Goal: Task Accomplishment & Management: Use online tool/utility

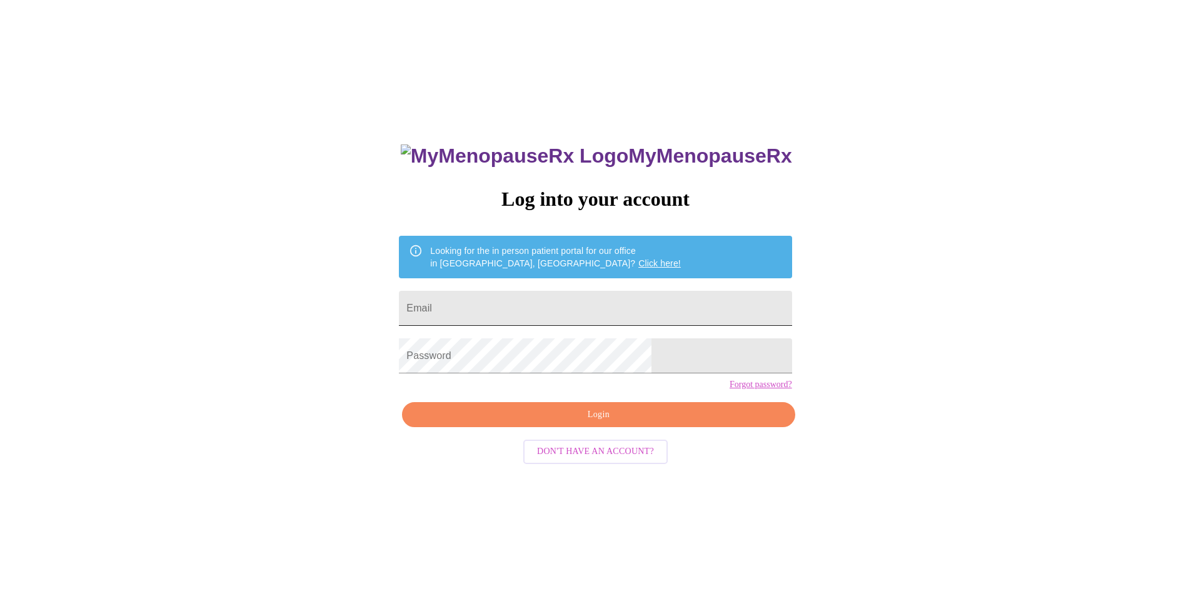
click at [581, 310] on input "Email" at bounding box center [595, 308] width 393 height 35
type input "[EMAIL_ADDRESS][DOMAIN_NAME]"
click at [615, 423] on span "Login" at bounding box center [598, 415] width 364 height 16
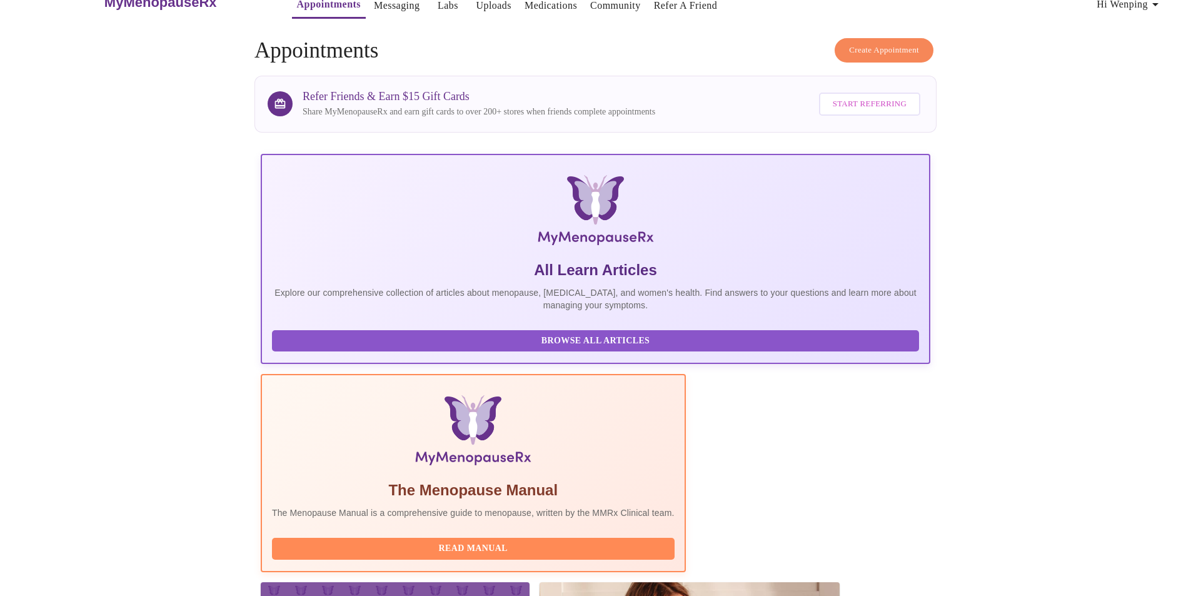
scroll to position [89, 0]
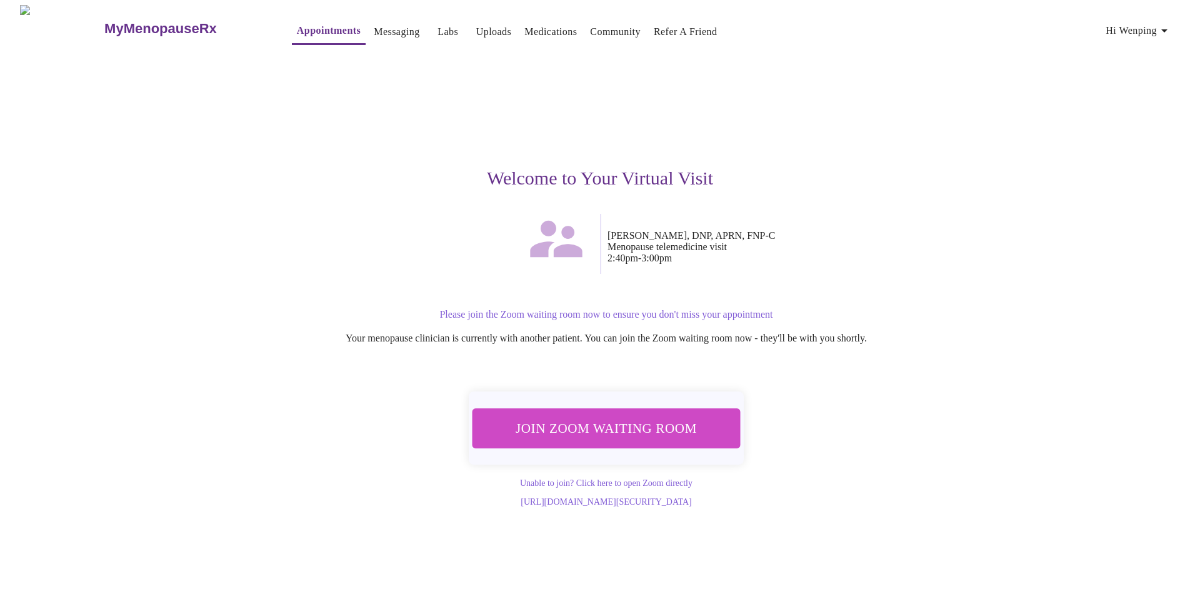
click at [615, 424] on span "Join Zoom Waiting Room" at bounding box center [606, 427] width 235 height 23
click at [629, 428] on span "Join Zoom Waiting Room" at bounding box center [606, 427] width 235 height 23
